Goal: Ask a question

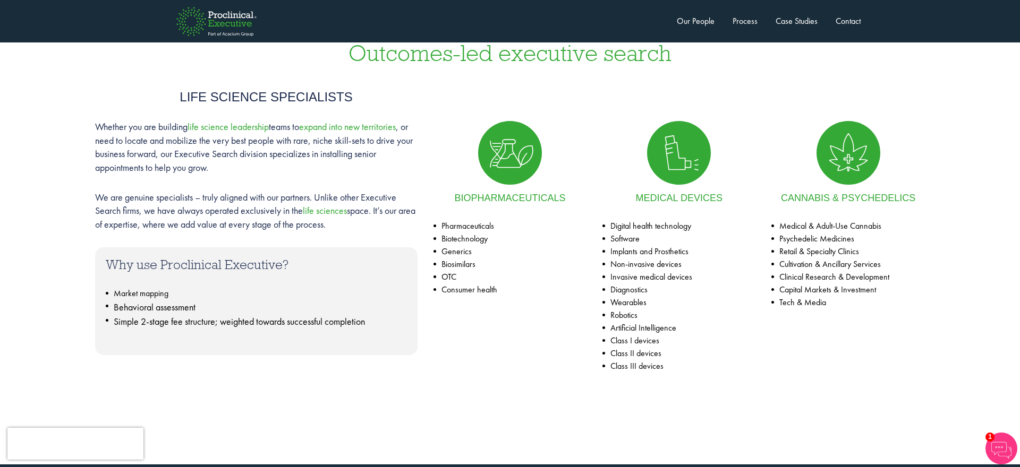
scroll to position [470, 0]
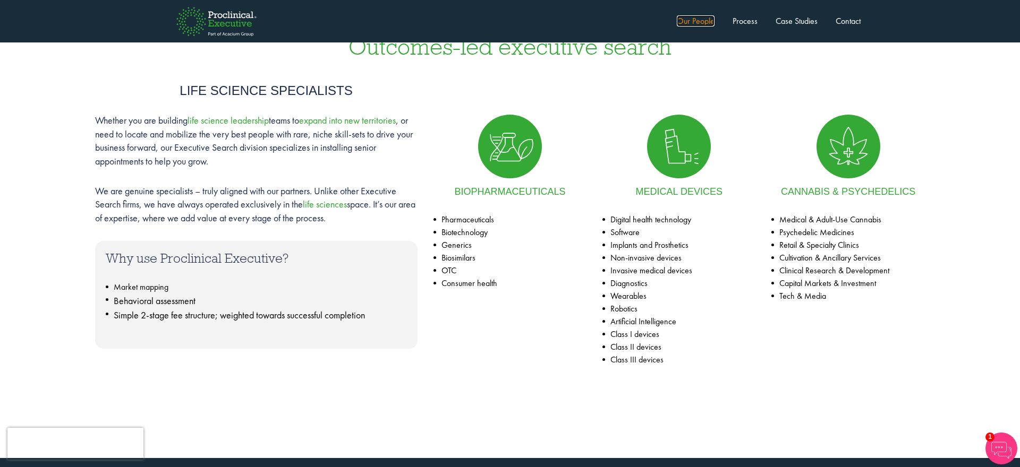
click at [677, 22] on link "Our People" at bounding box center [696, 20] width 38 height 11
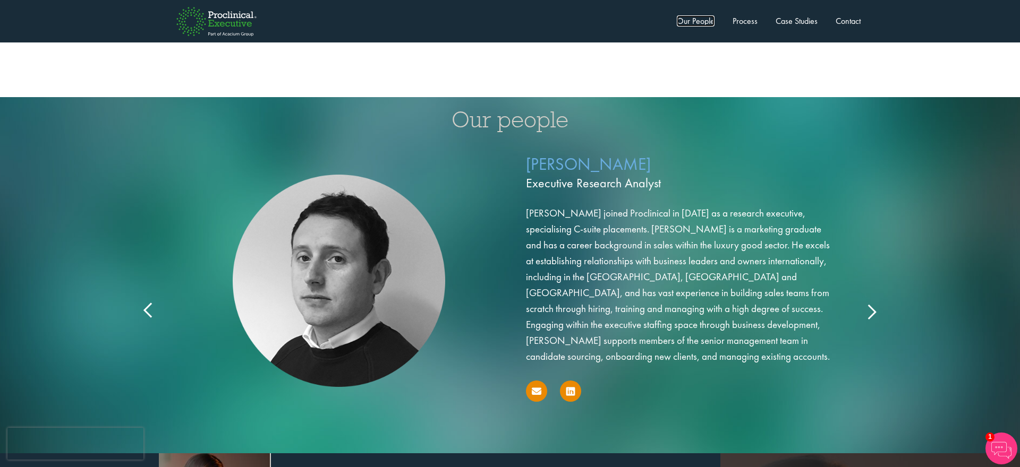
scroll to position [1701, 0]
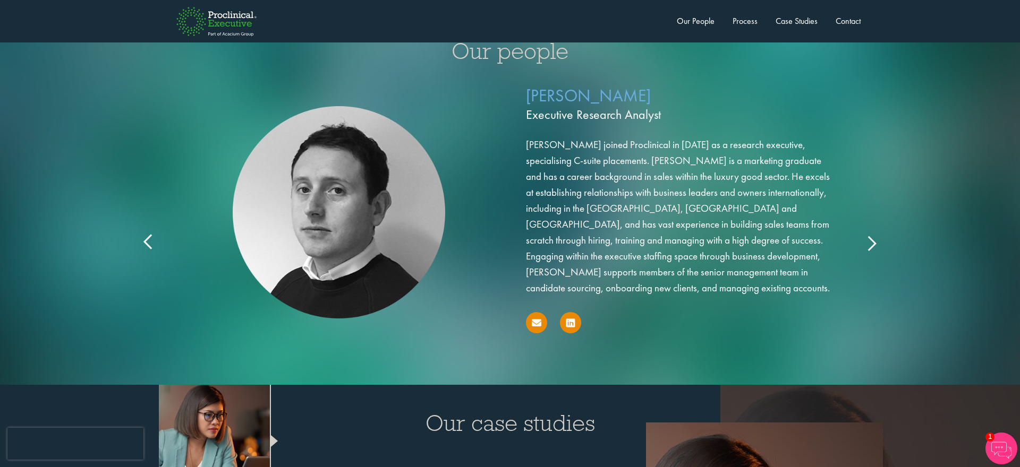
click at [878, 233] on div "[PERSON_NAME] Executive Research Analyst [PERSON_NAME] joined Proclinical in [D…" at bounding box center [510, 224] width 744 height 291
click at [871, 243] on icon at bounding box center [871, 243] width 0 height 0
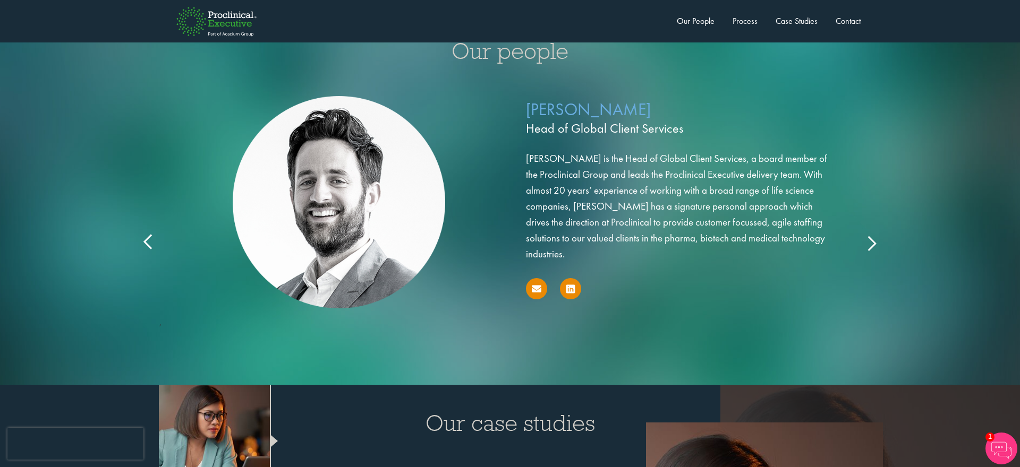
click at [871, 243] on icon at bounding box center [871, 243] width 0 height 0
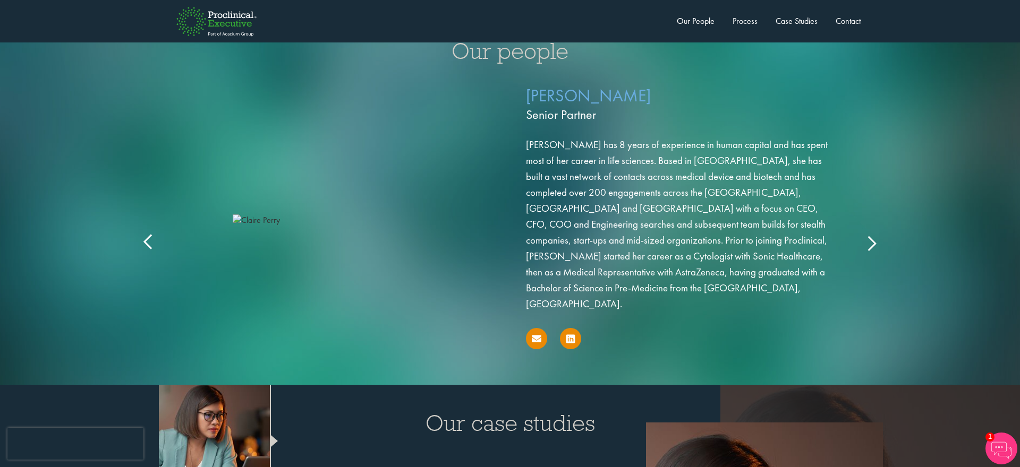
click at [871, 243] on icon at bounding box center [871, 243] width 0 height 0
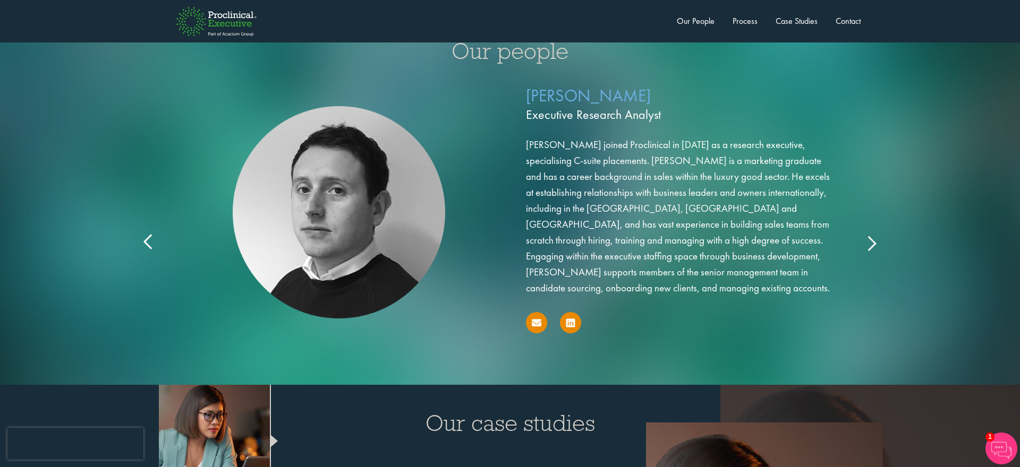
click at [157, 233] on div "[PERSON_NAME] Executive Research Analyst [PERSON_NAME] joined Proclinical in [D…" at bounding box center [510, 224] width 744 height 291
click at [149, 243] on icon at bounding box center [149, 243] width 0 height 0
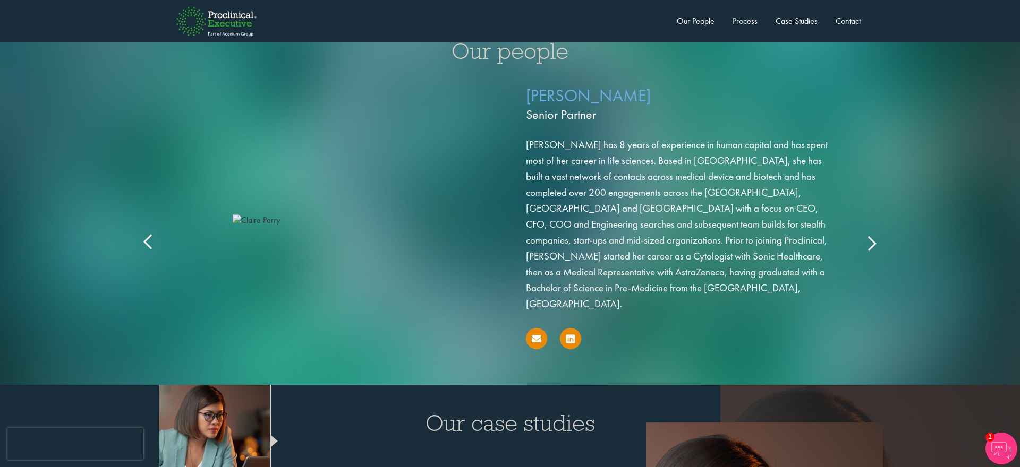
click at [149, 243] on icon at bounding box center [149, 243] width 0 height 0
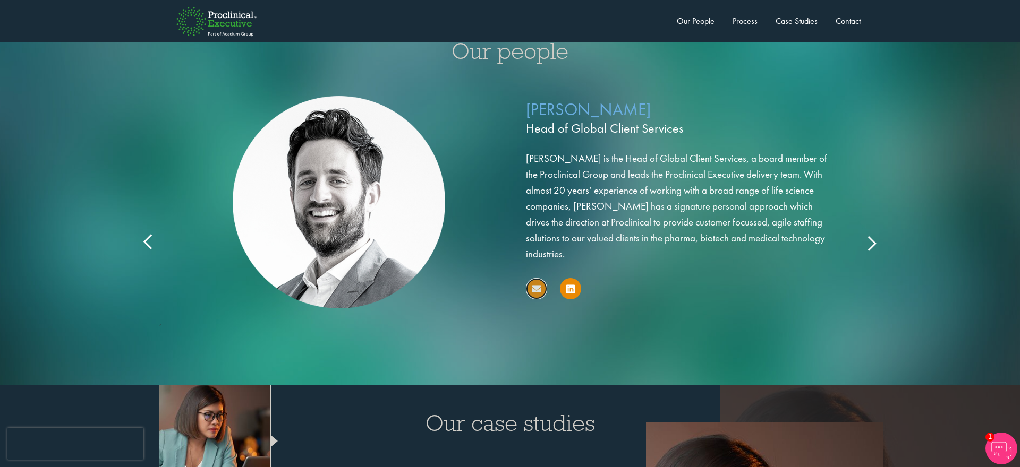
click at [540, 278] on link at bounding box center [536, 288] width 21 height 21
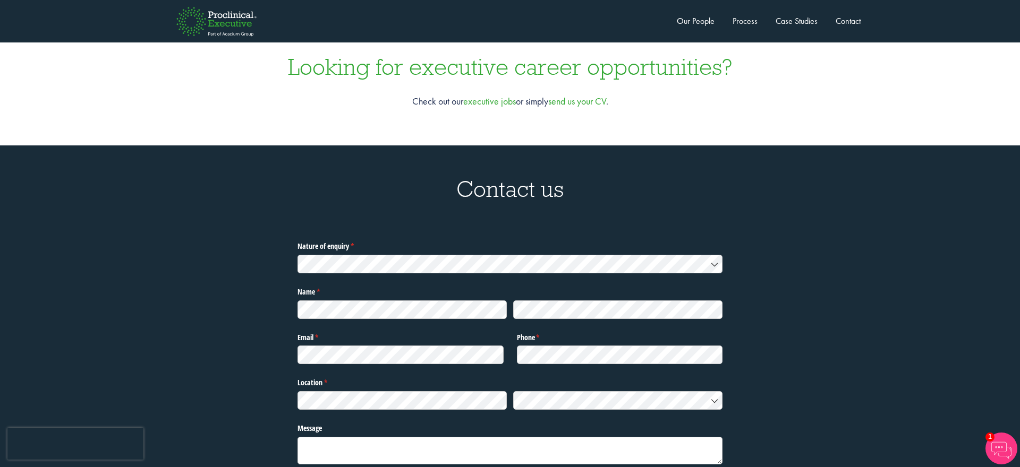
scroll to position [3357, 0]
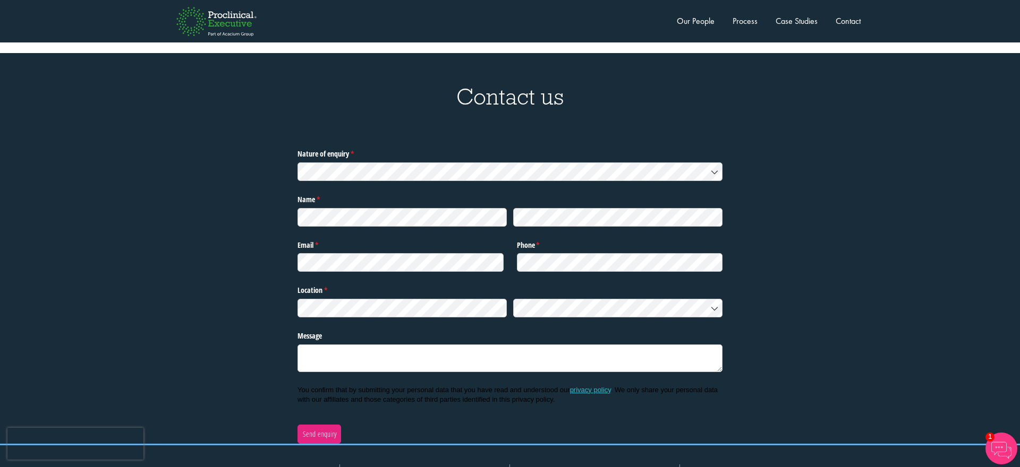
click at [394, 159] on div at bounding box center [509, 170] width 425 height 22
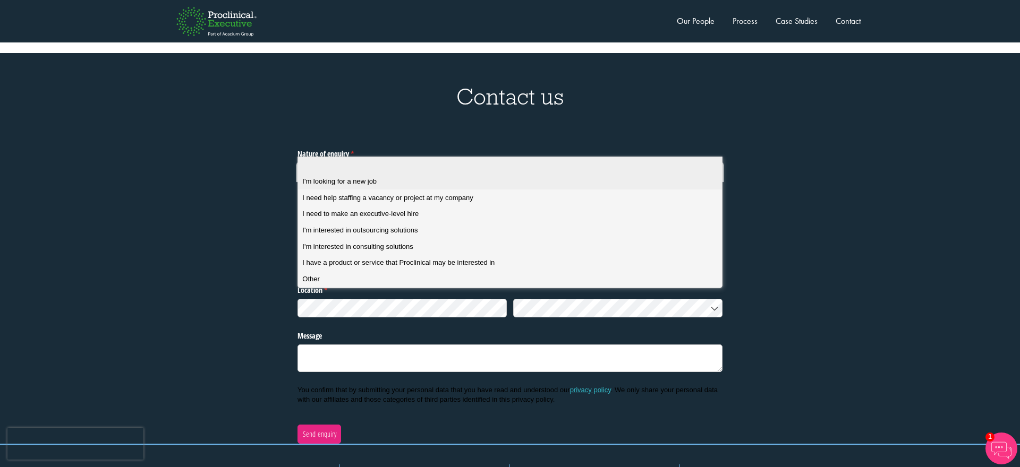
click at [449, 182] on div "I'm looking for a new job" at bounding box center [509, 182] width 415 height 10
